Goal: Task Accomplishment & Management: Use online tool/utility

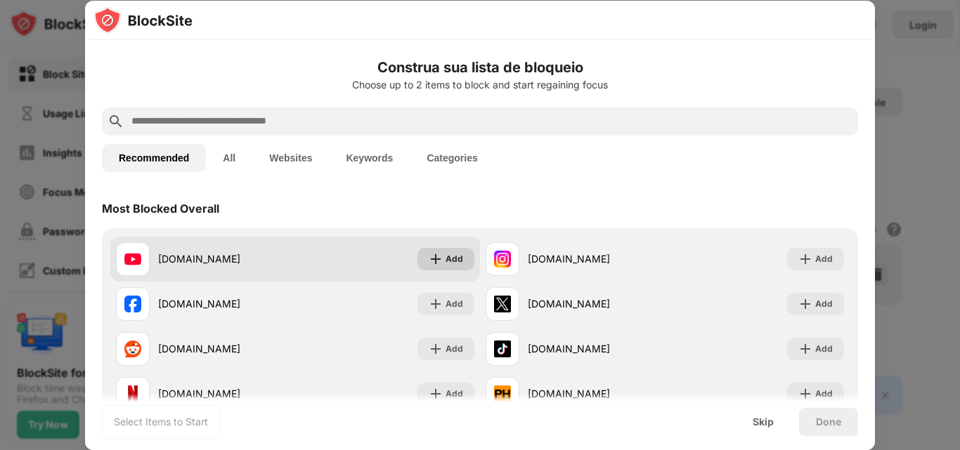
click at [446, 261] on div "Add" at bounding box center [455, 259] width 18 height 14
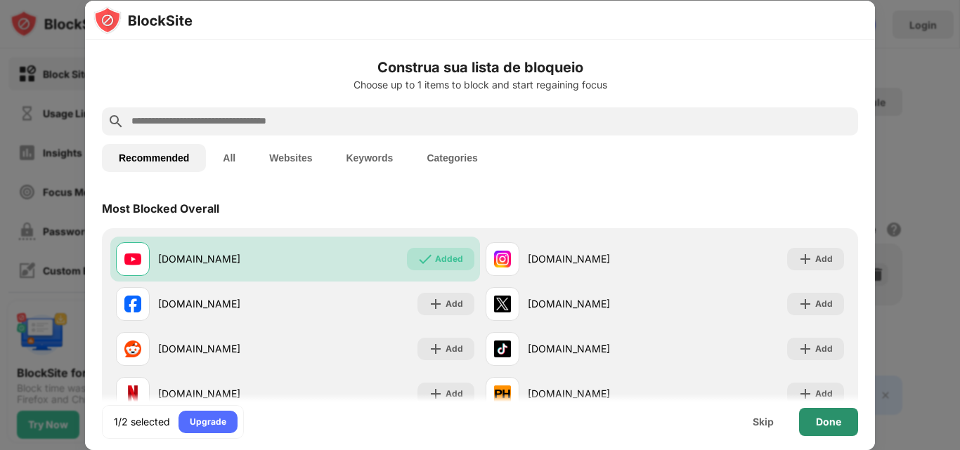
click at [839, 422] on div "Done" at bounding box center [828, 422] width 25 height 11
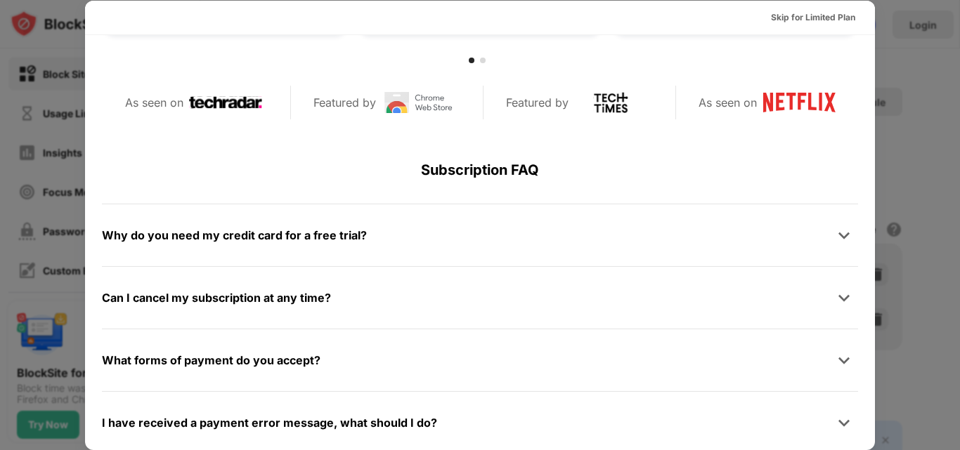
scroll to position [685, 0]
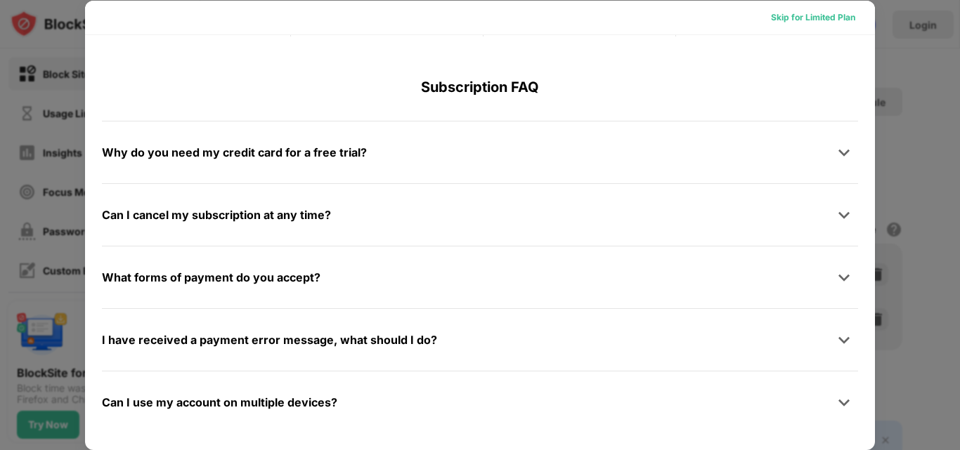
click at [832, 20] on div "Skip for Limited Plan" at bounding box center [813, 18] width 84 height 14
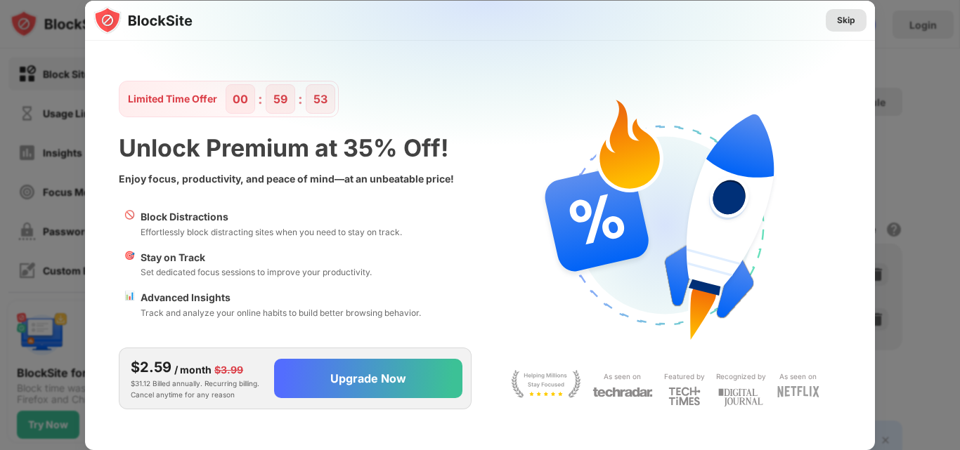
click at [848, 16] on div "Skip" at bounding box center [846, 20] width 18 height 14
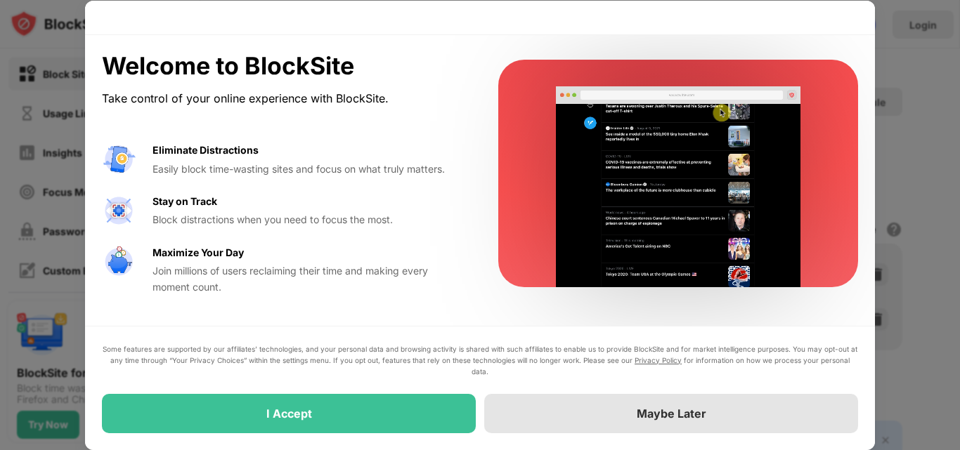
click at [560, 412] on div "Maybe Later" at bounding box center [671, 413] width 374 height 39
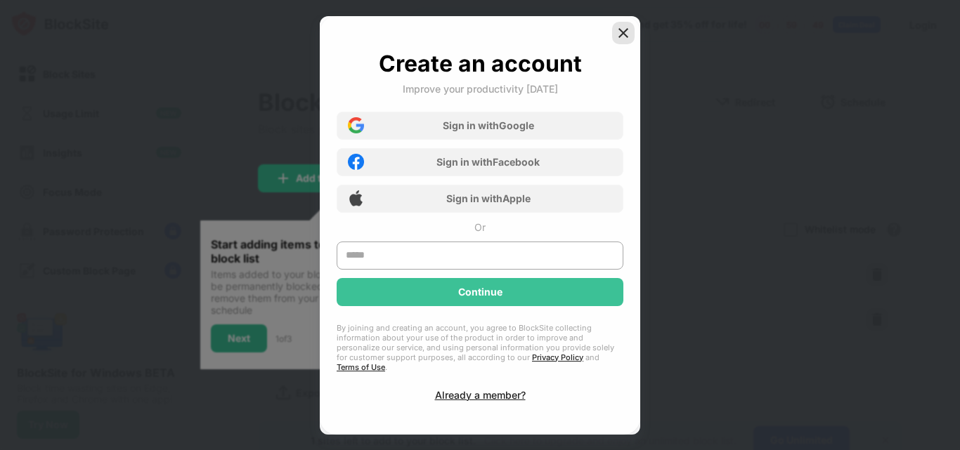
click at [628, 40] on img at bounding box center [623, 33] width 14 height 14
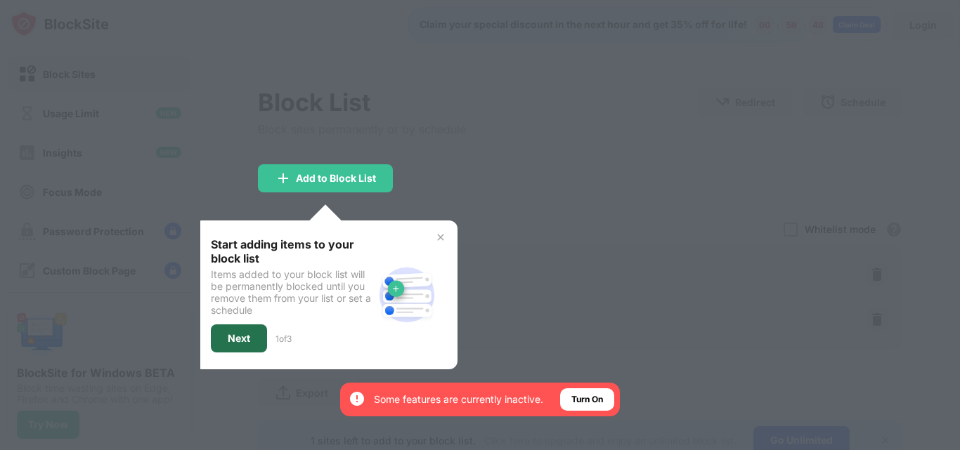
click at [246, 349] on div "Next" at bounding box center [239, 339] width 56 height 28
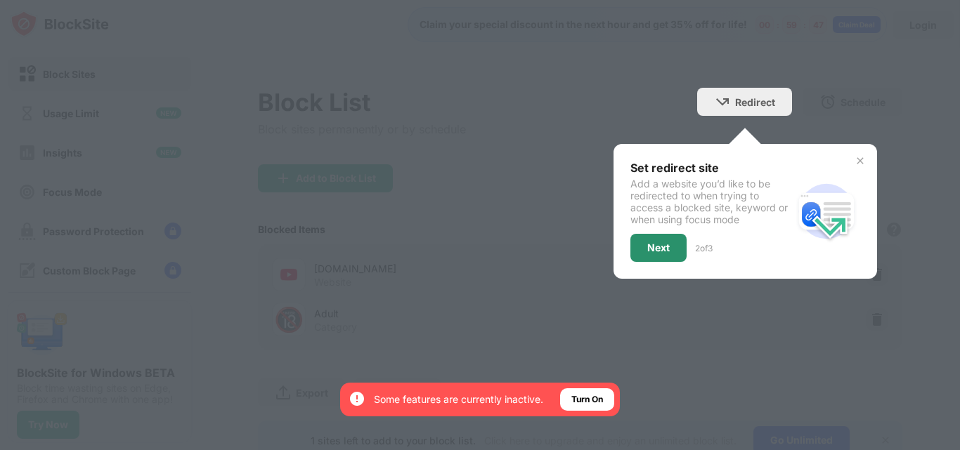
click at [660, 257] on div "Next" at bounding box center [658, 248] width 56 height 28
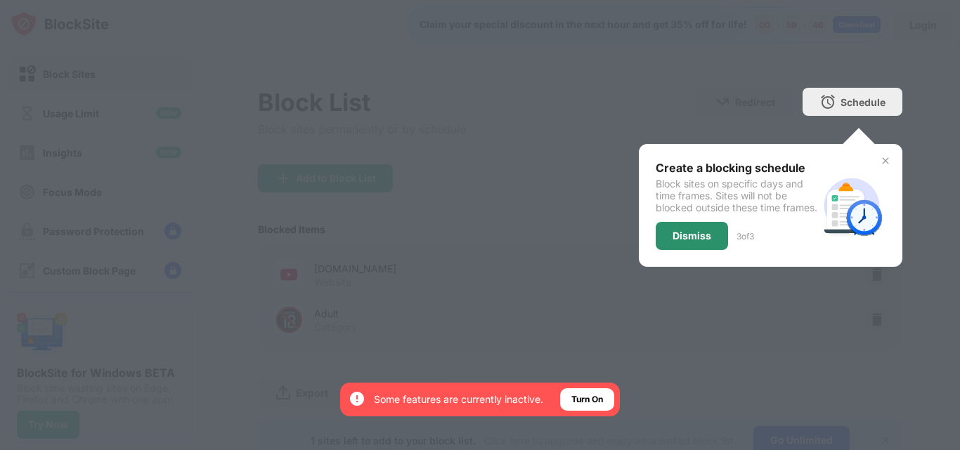
click at [677, 242] on div "Dismiss" at bounding box center [692, 236] width 39 height 11
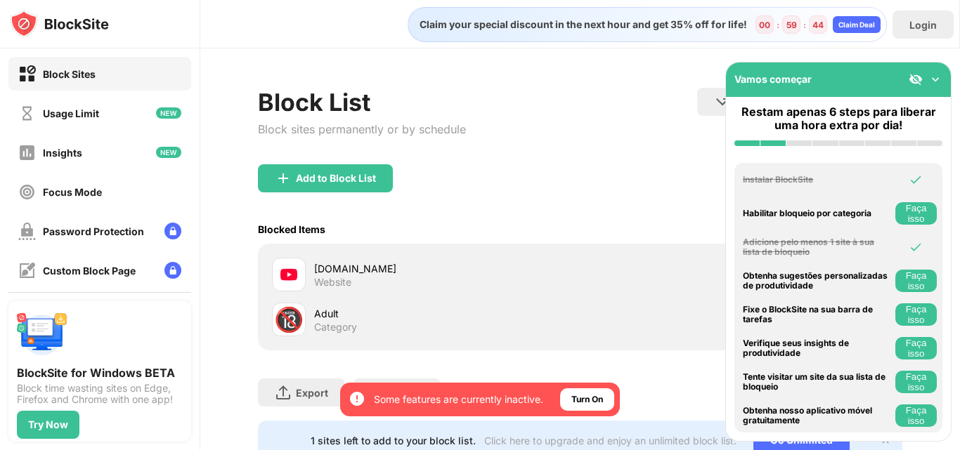
click at [933, 77] on img at bounding box center [935, 79] width 14 height 14
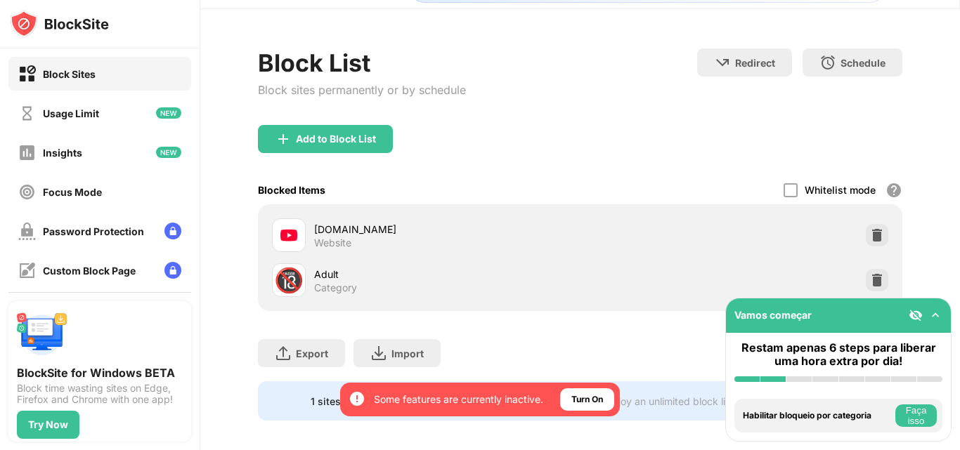
scroll to position [60, 0]
